Goal: Information Seeking & Learning: Check status

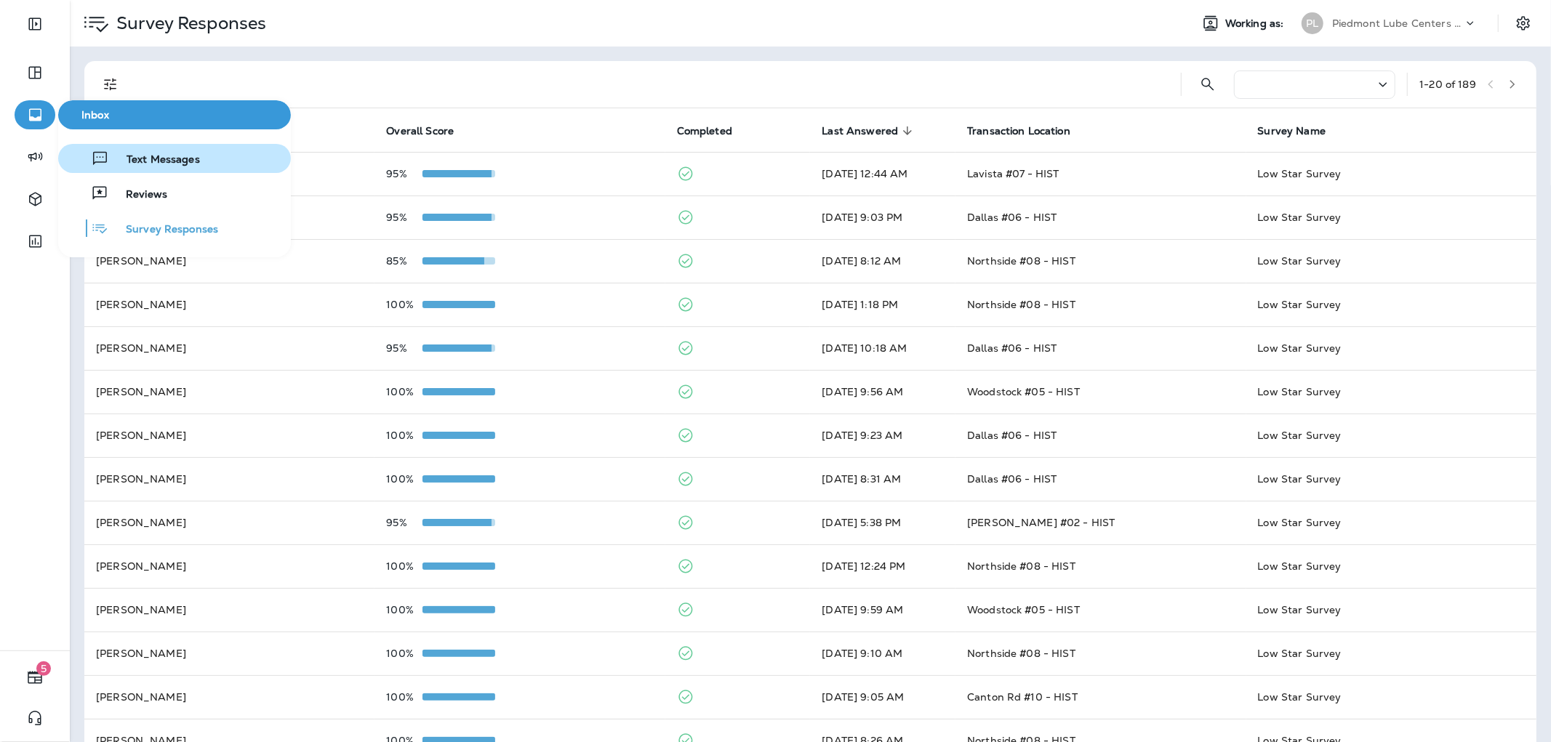
click at [174, 164] on span "Text Messages" at bounding box center [154, 160] width 91 height 14
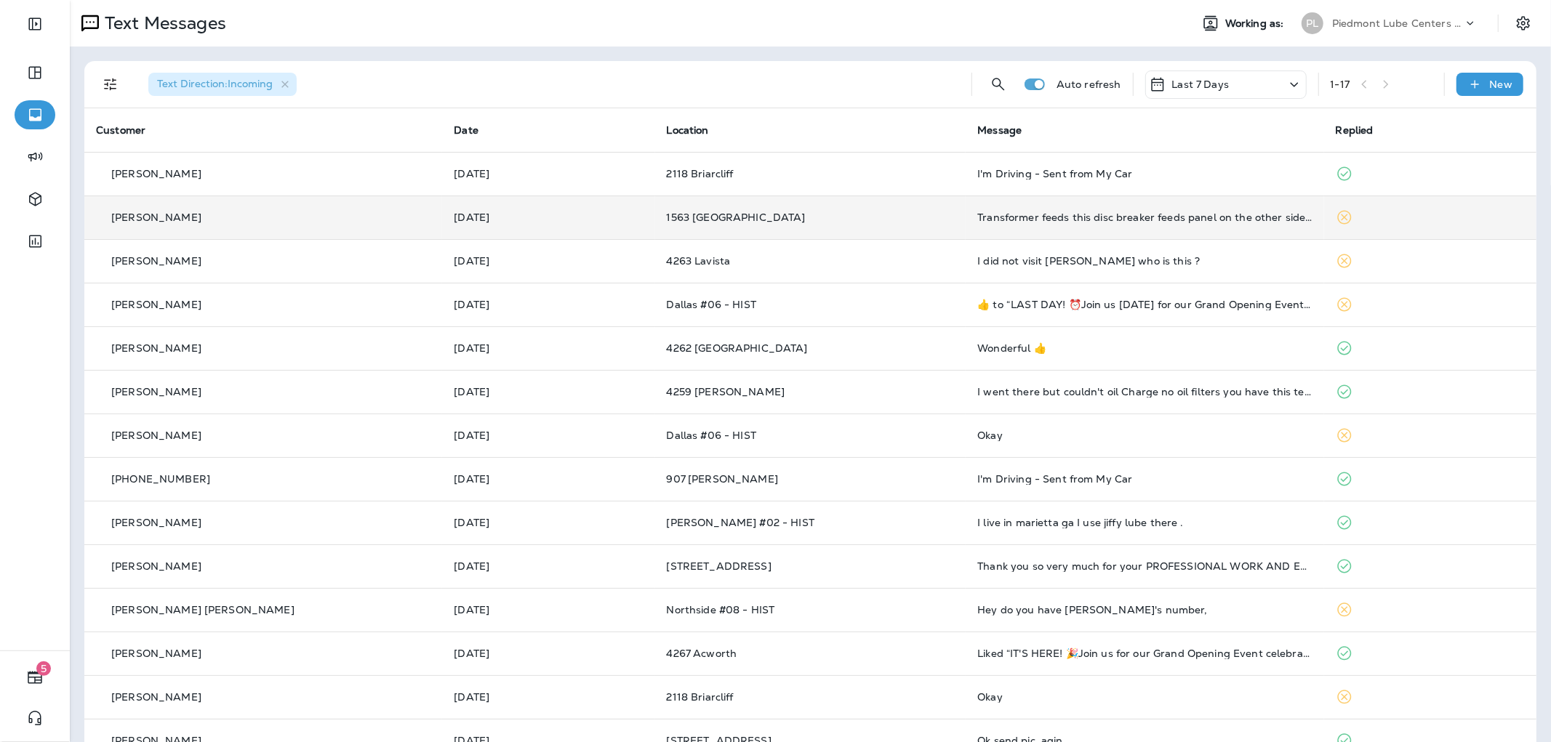
click at [1063, 209] on td "Transformer feeds this disc breaker feeds panel on the other side of there" at bounding box center [1144, 218] width 358 height 44
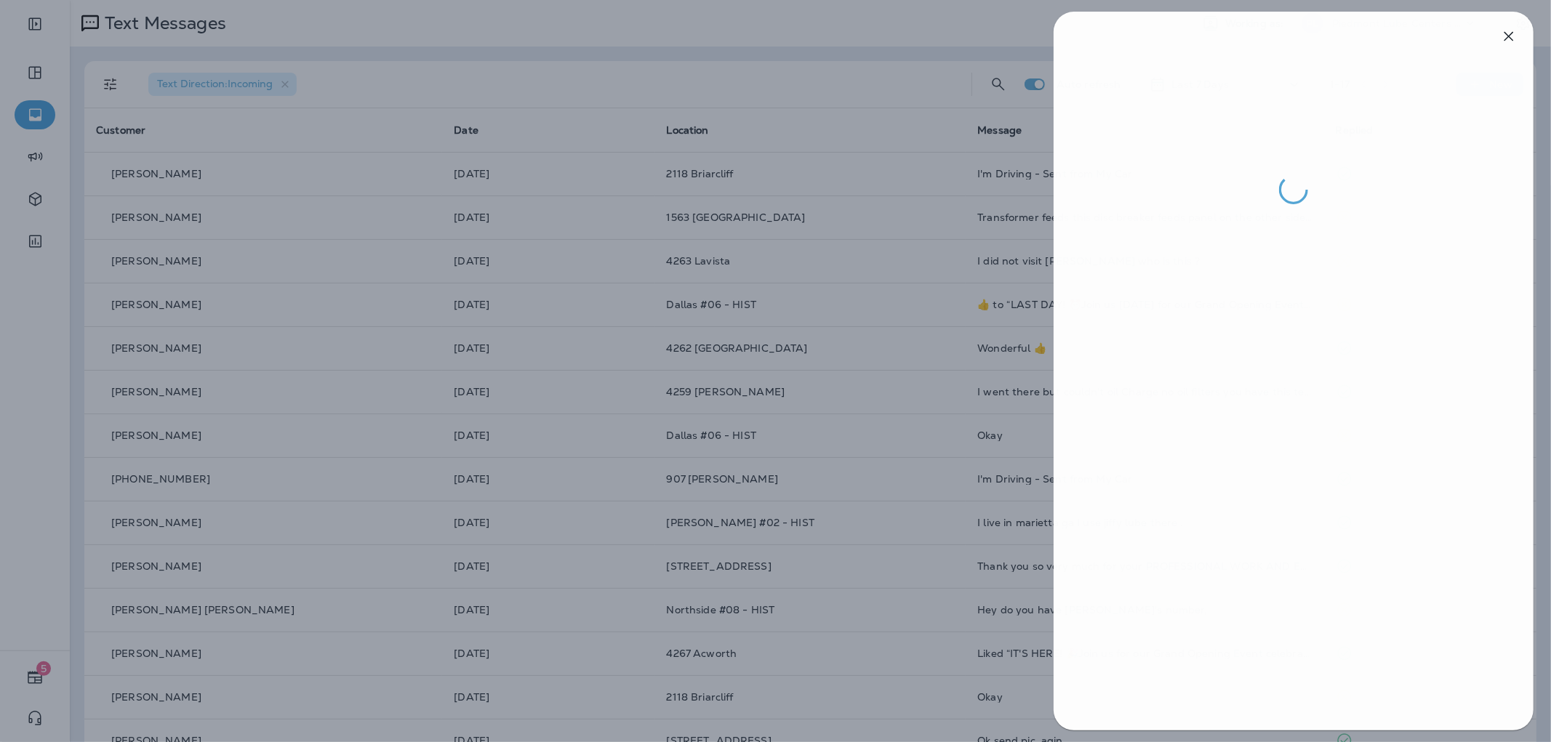
click at [807, 456] on div at bounding box center [776, 371] width 1551 height 742
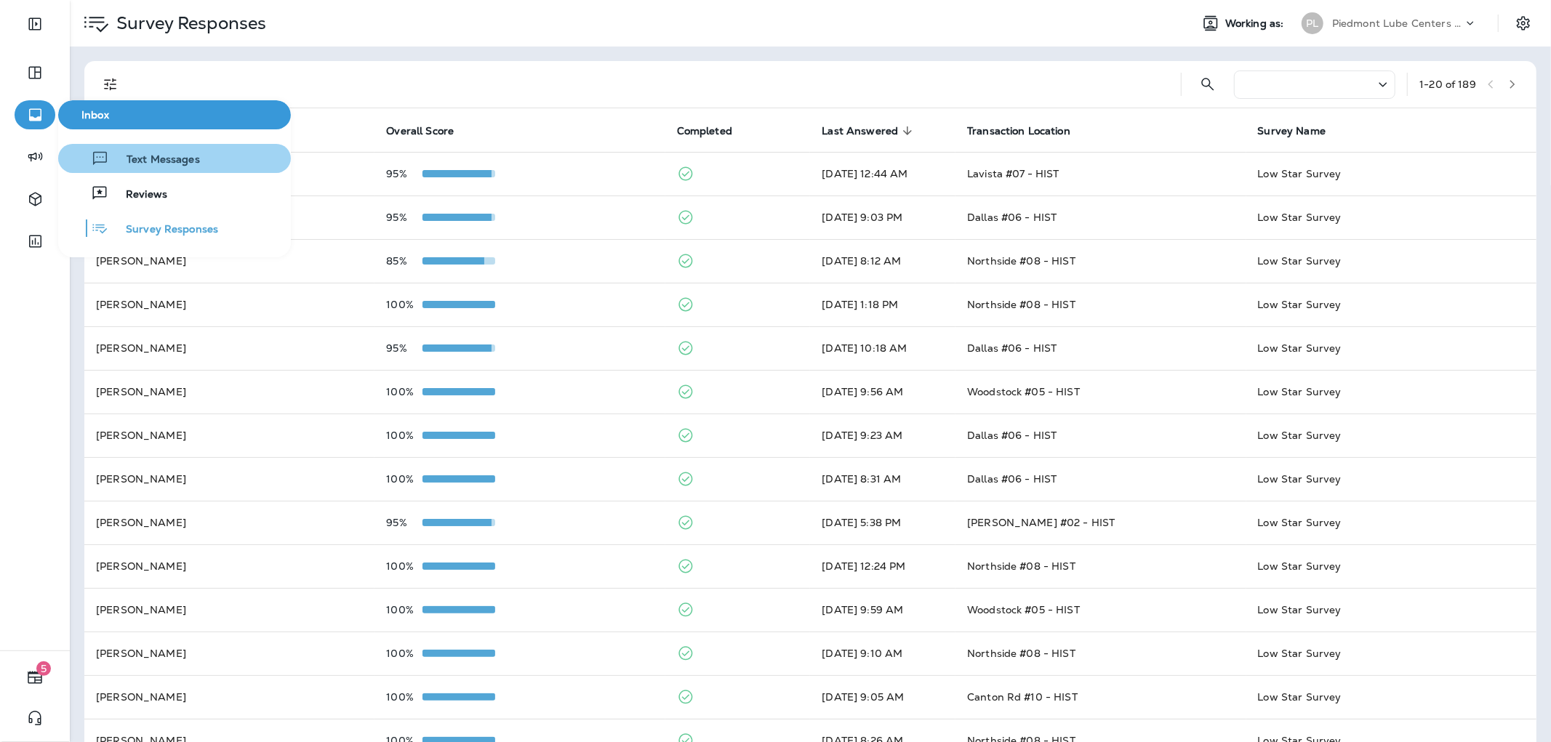
click at [212, 161] on button "Text Messages" at bounding box center [174, 158] width 233 height 29
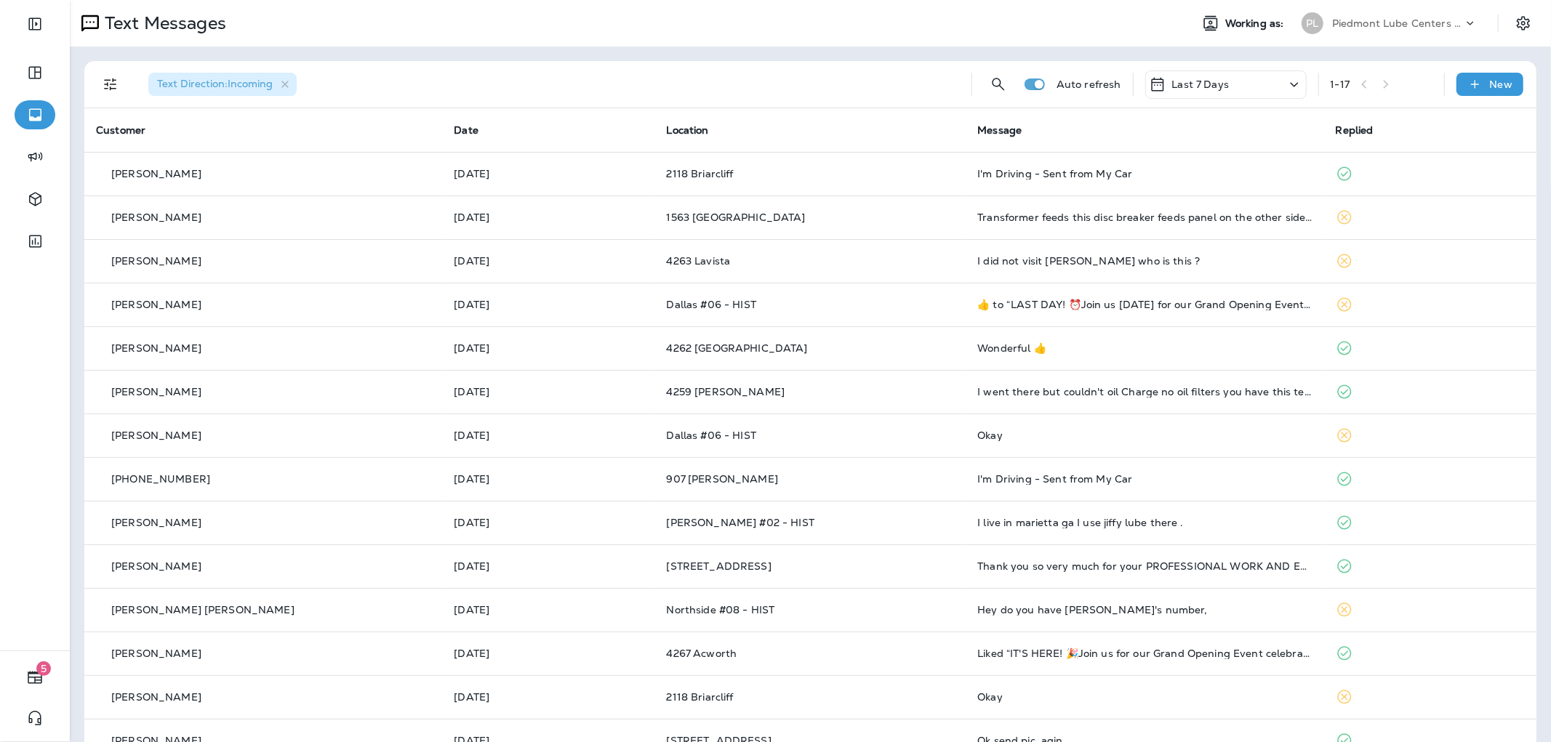
click at [220, 78] on span "Text Direction : Incoming" at bounding box center [215, 83] width 116 height 13
click at [112, 88] on icon "Filters" at bounding box center [110, 84] width 17 height 17
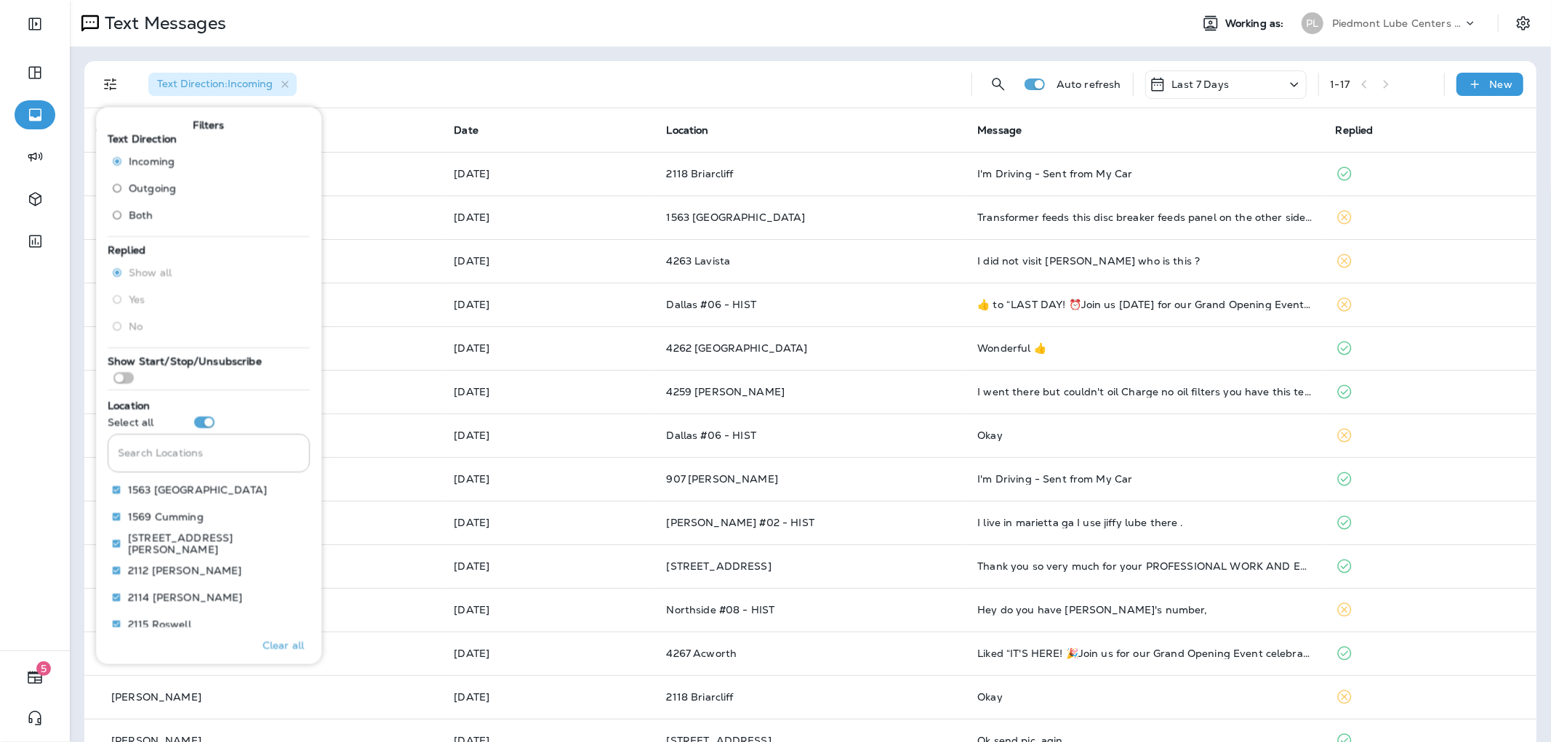
click at [146, 187] on span "Outgoing" at bounding box center [152, 188] width 47 height 12
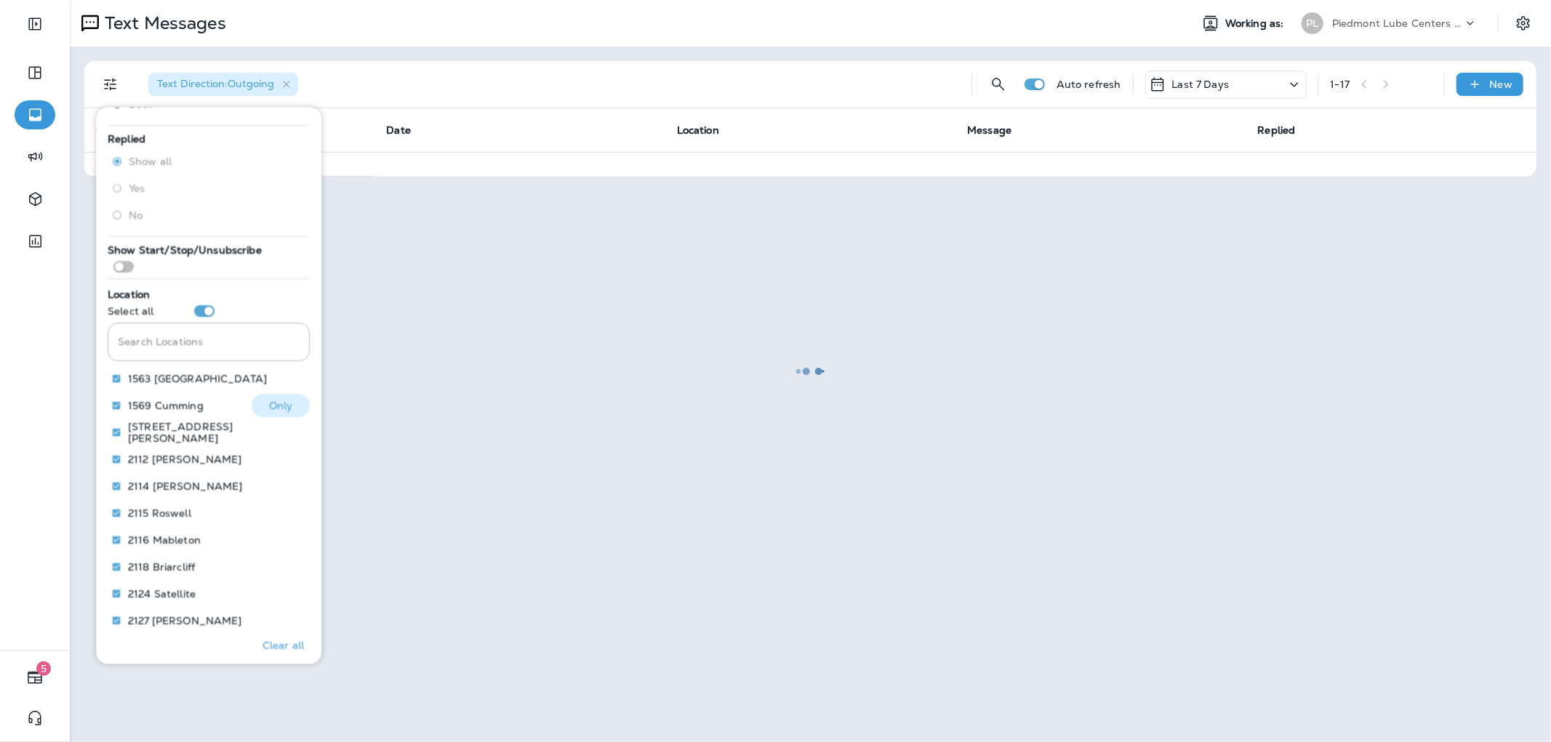
scroll to position [164, 0]
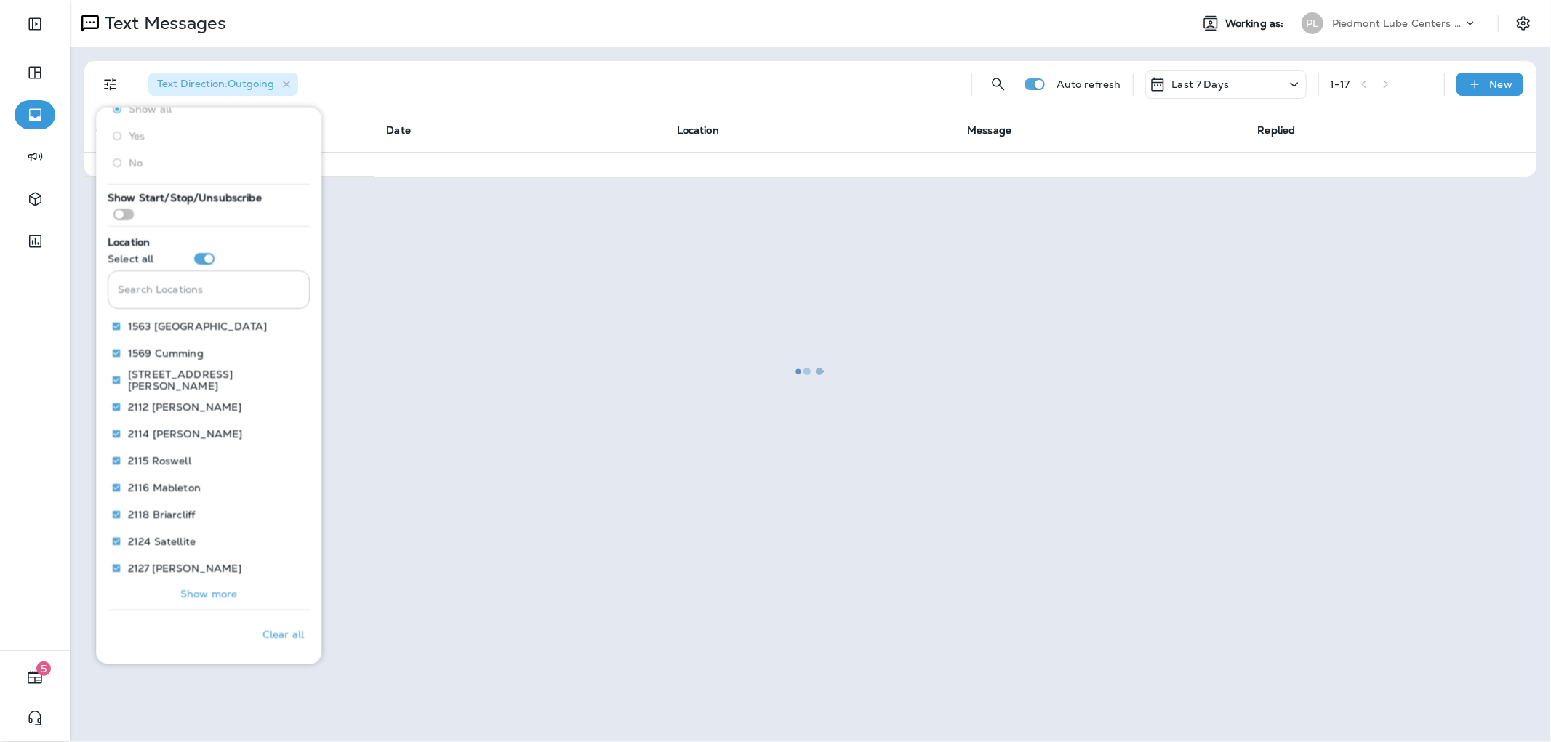
click at [207, 289] on input "Search Locations" at bounding box center [209, 289] width 202 height 39
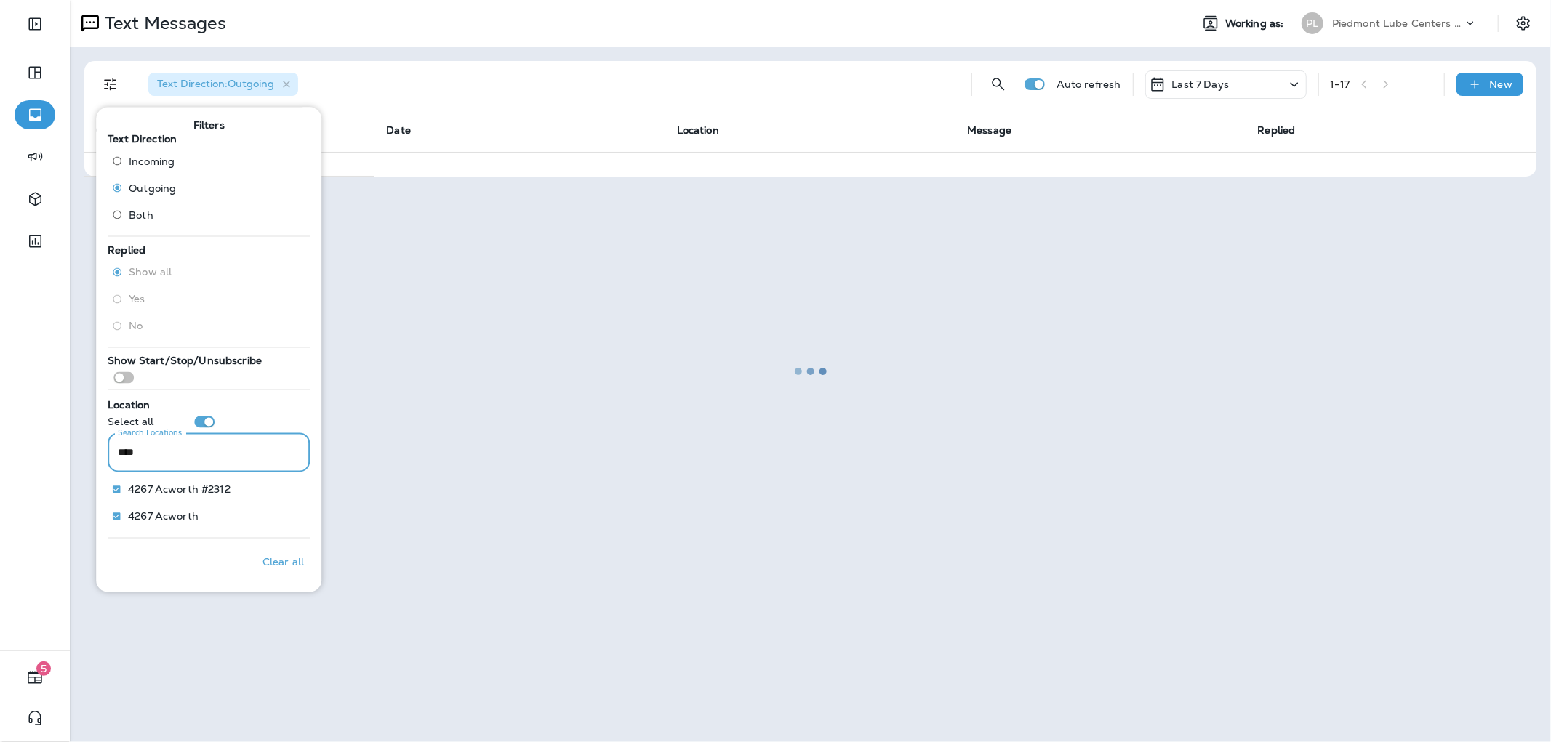
scroll to position [0, 0]
type input "****"
click at [359, 650] on div at bounding box center [810, 370] width 1478 height 739
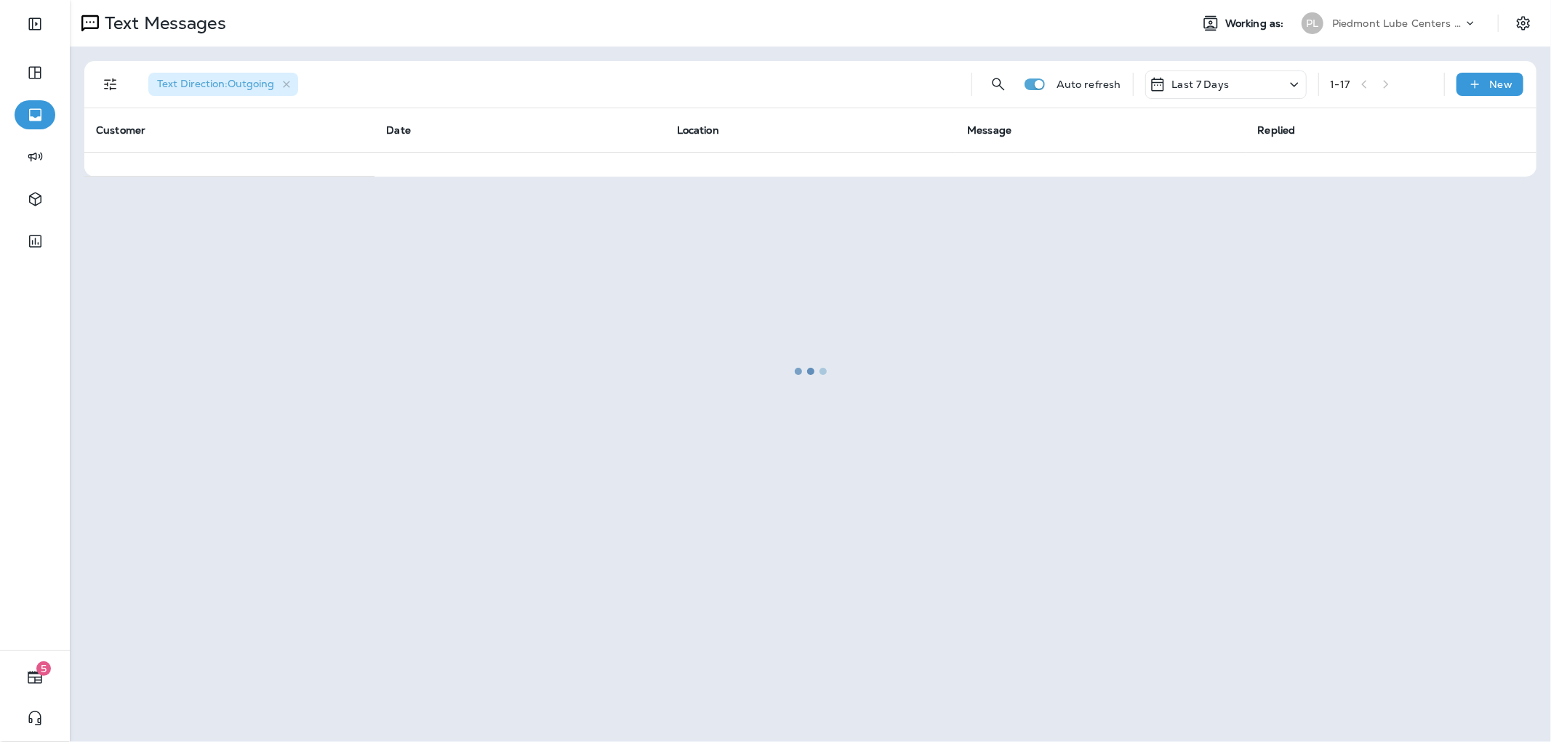
click at [103, 84] on div at bounding box center [810, 370] width 1478 height 739
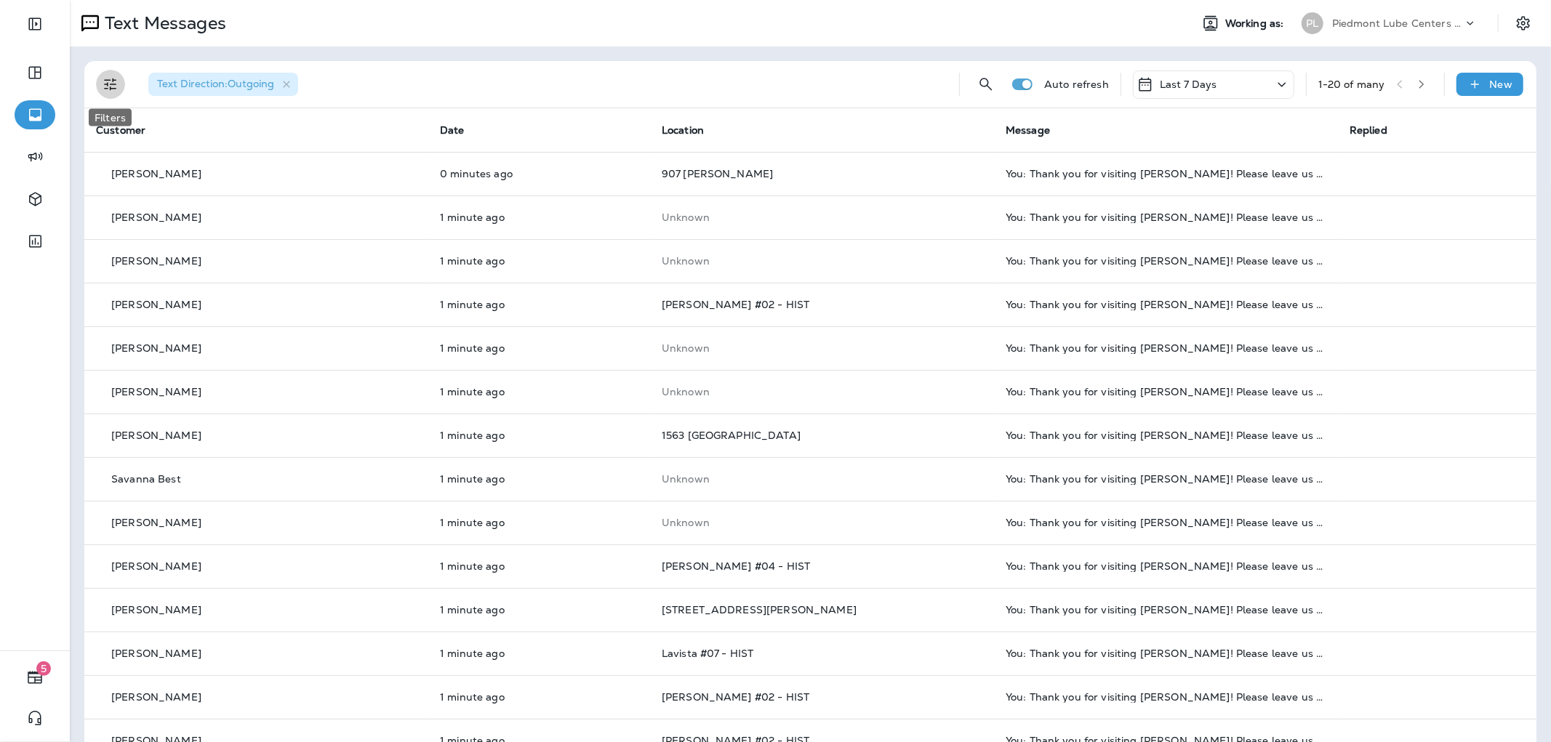
click at [103, 80] on icon "Filters" at bounding box center [110, 84] width 17 height 17
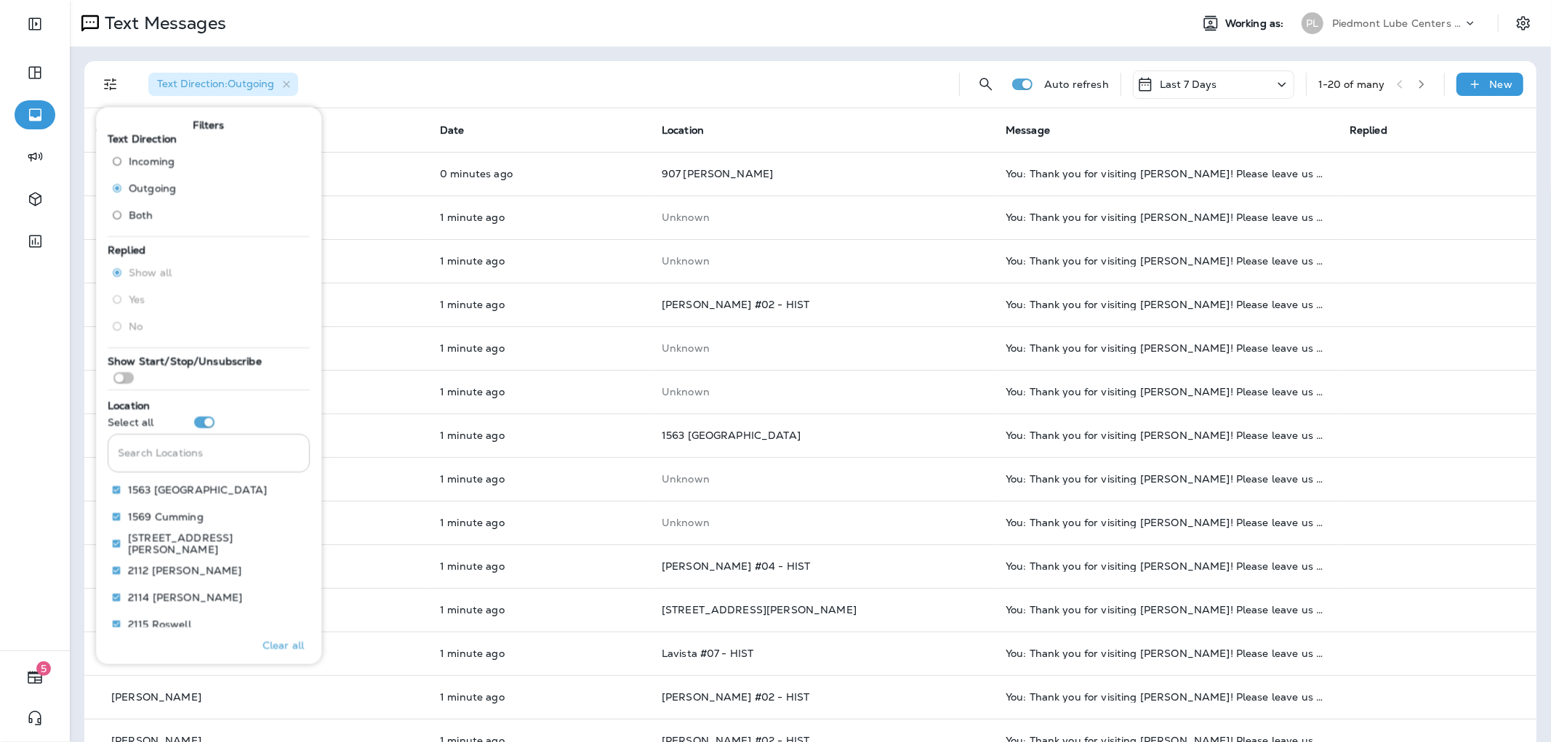
click at [201, 456] on input "Search Locations" at bounding box center [209, 452] width 202 height 39
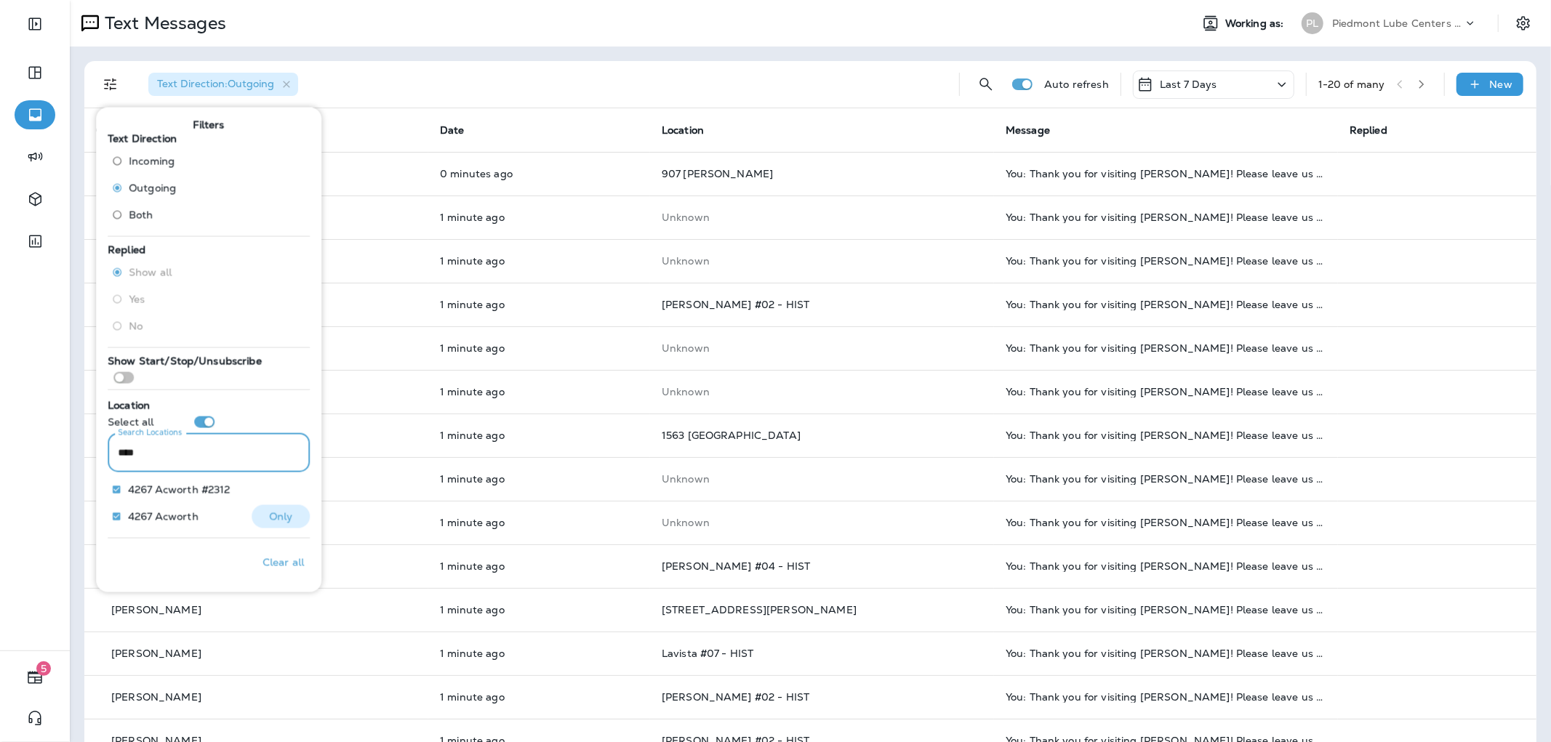
type input "****"
click at [278, 519] on p "Only" at bounding box center [281, 516] width 24 height 12
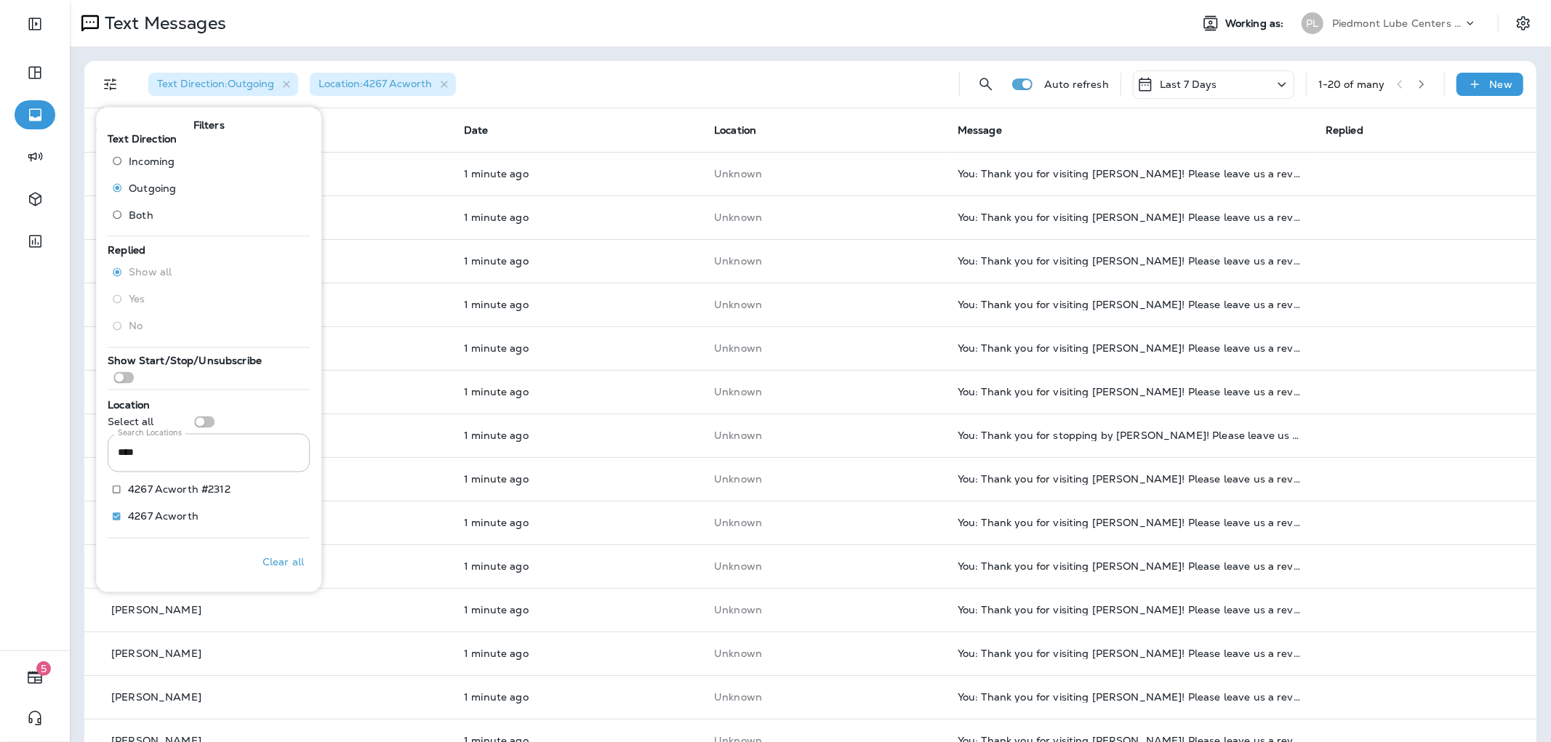
click at [747, 116] on th "Location" at bounding box center [824, 130] width 244 height 44
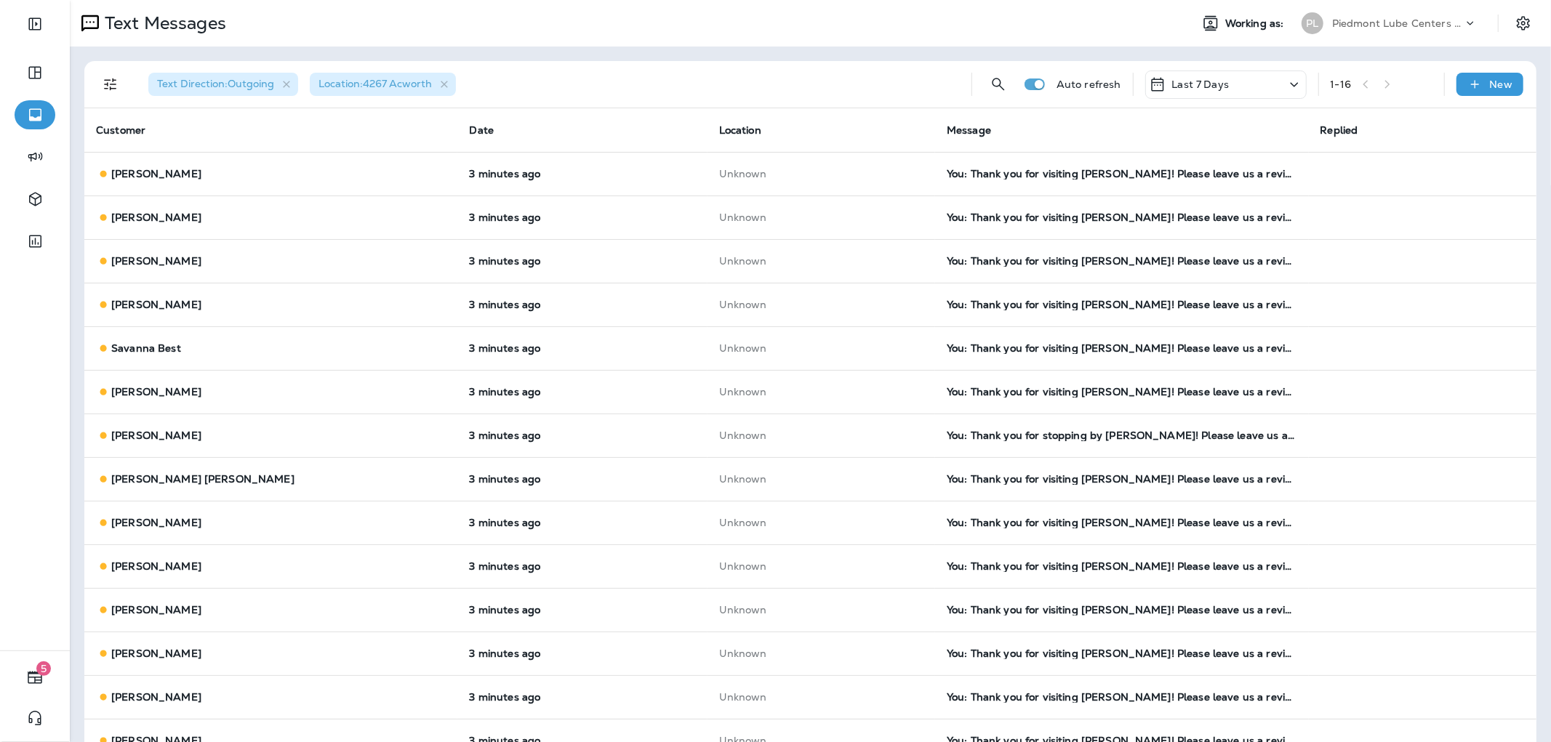
click at [1265, 84] on div "Last 7 Days" at bounding box center [1225, 85] width 161 height 28
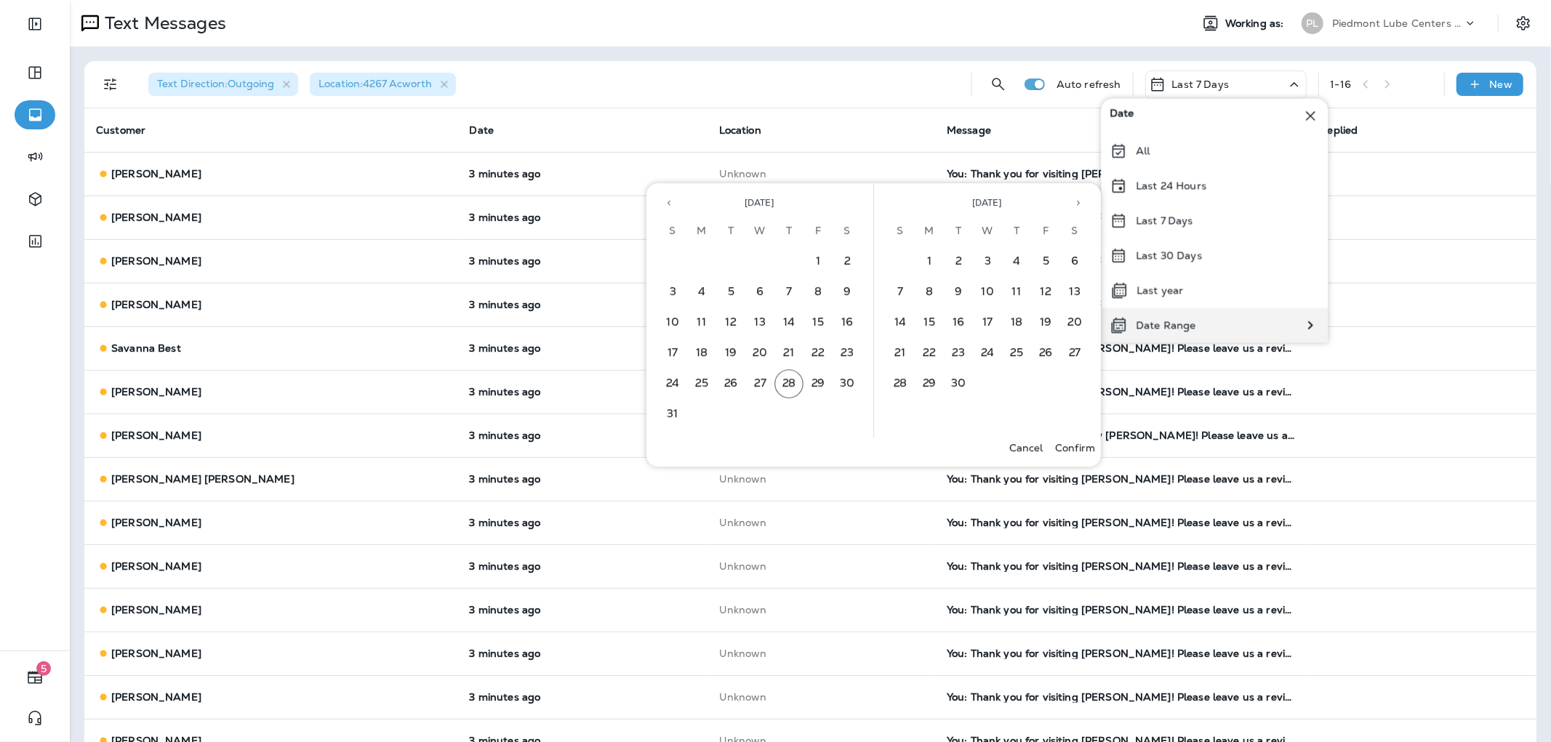
click at [1167, 321] on p "Date Range" at bounding box center [1165, 326] width 60 height 12
click at [810, 346] on button "22" at bounding box center [817, 353] width 29 height 29
click at [769, 346] on button "20" at bounding box center [759, 353] width 29 height 29
click at [795, 345] on button "21" at bounding box center [788, 353] width 29 height 29
click at [1067, 447] on p "Confirm" at bounding box center [1075, 448] width 40 height 12
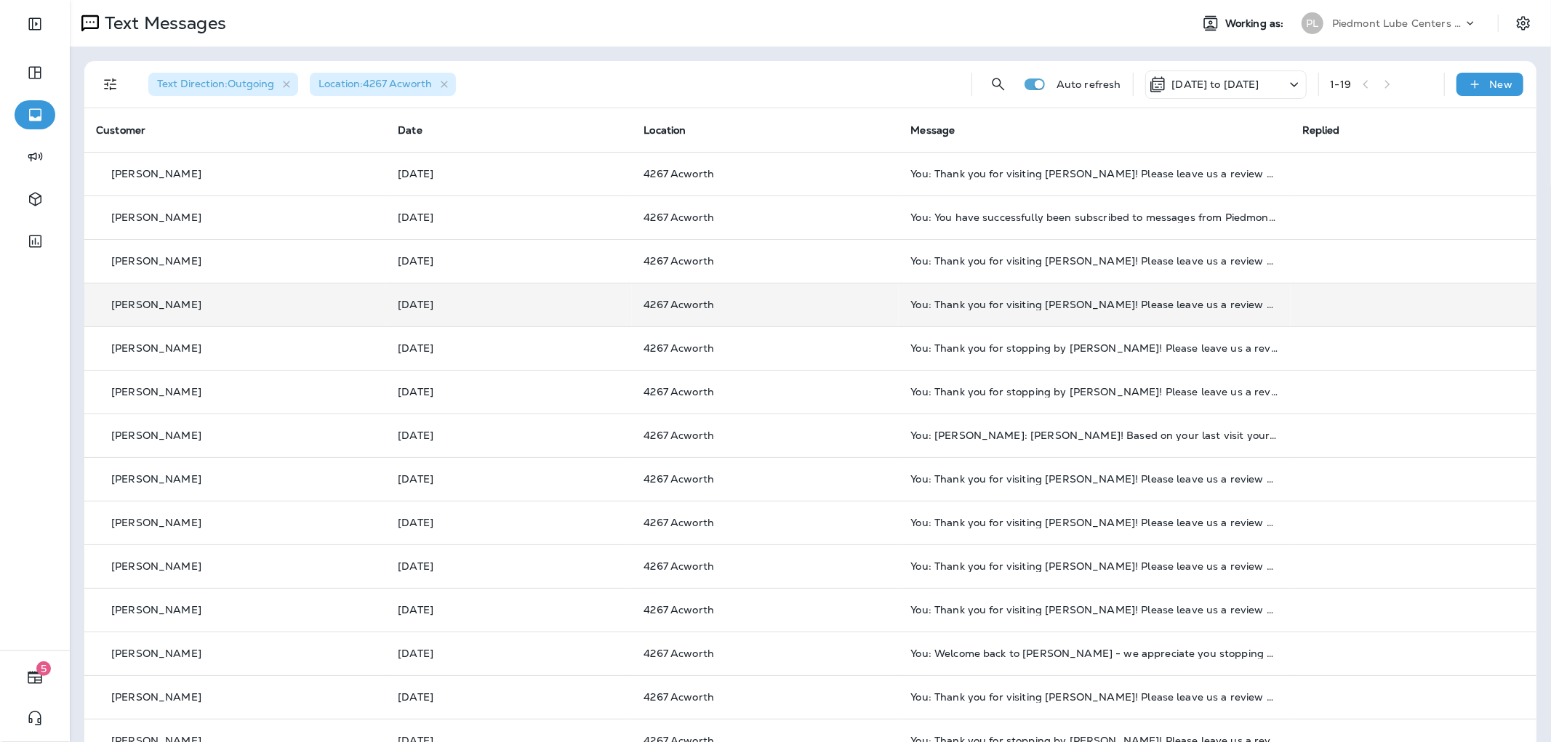
drag, startPoint x: 1328, startPoint y: 645, endPoint x: 1342, endPoint y: 285, distance: 360.1
